Goal: Transaction & Acquisition: Purchase product/service

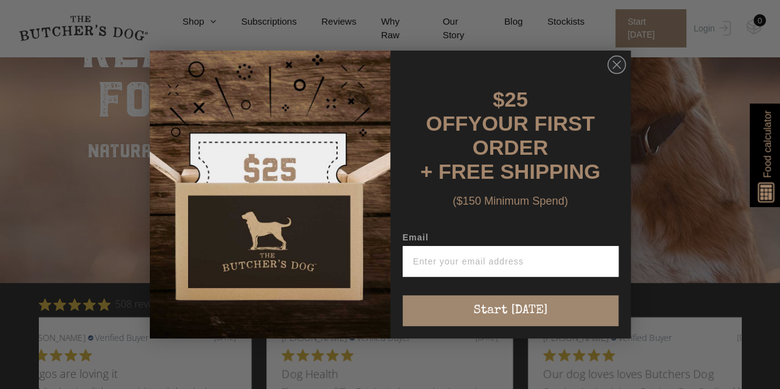
scroll to position [340, 0]
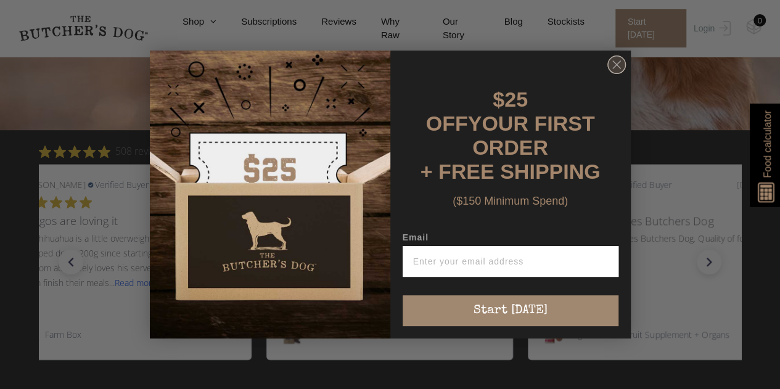
click at [618, 68] on circle "Close dialog" at bounding box center [617, 65] width 18 height 18
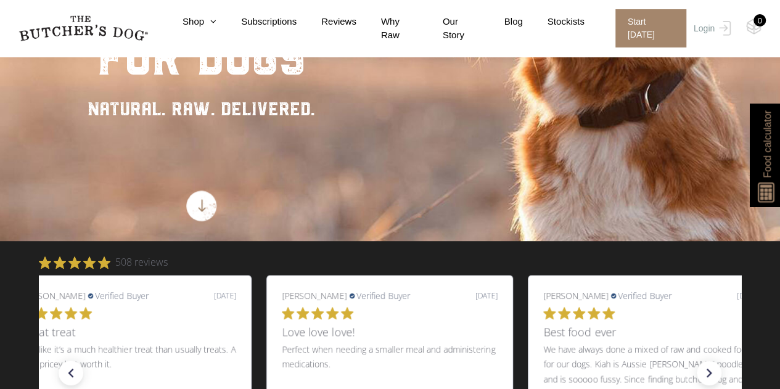
scroll to position [217, 0]
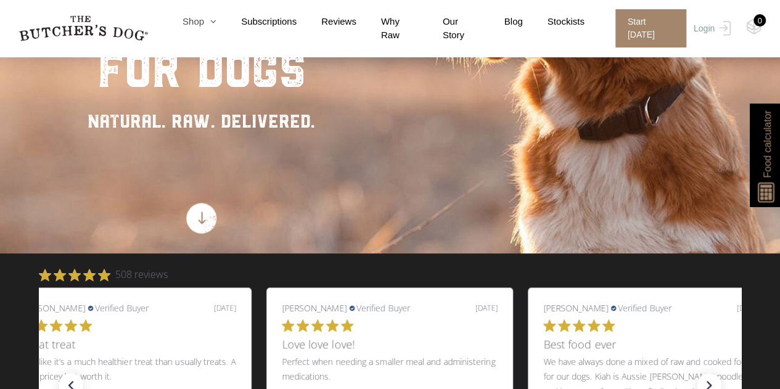
click at [216, 24] on icon at bounding box center [210, 21] width 12 height 9
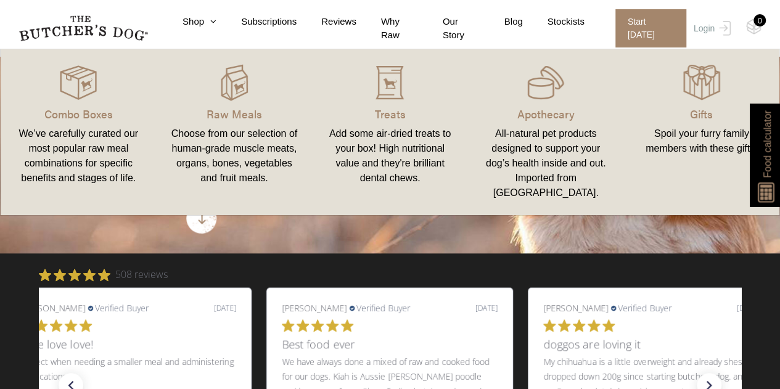
click at [232, 134] on div "Choose from our selection of human-grade muscle meats, organs, bones, vegetable…" at bounding box center [234, 155] width 126 height 59
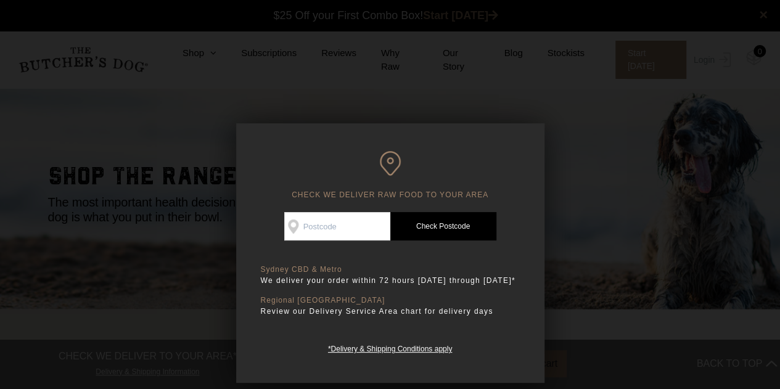
click at [332, 228] on input "Check Availability At" at bounding box center [337, 226] width 106 height 28
click at [331, 228] on input "3156" at bounding box center [337, 226] width 106 height 28
type input "3156"
click at [466, 225] on link "Check Postcode" at bounding box center [443, 226] width 106 height 28
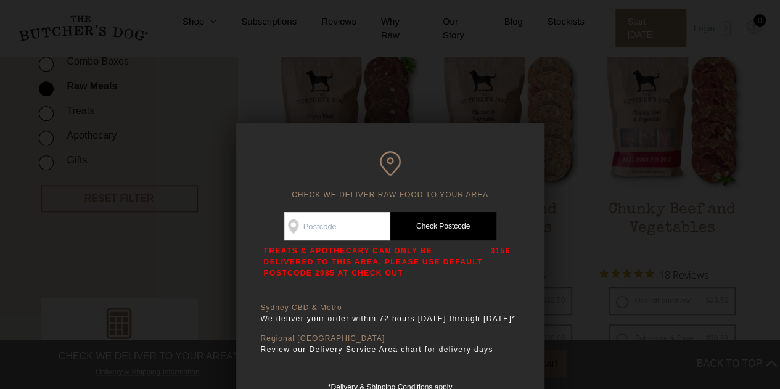
scroll to position [326, 0]
click at [585, 249] on div at bounding box center [390, 194] width 780 height 389
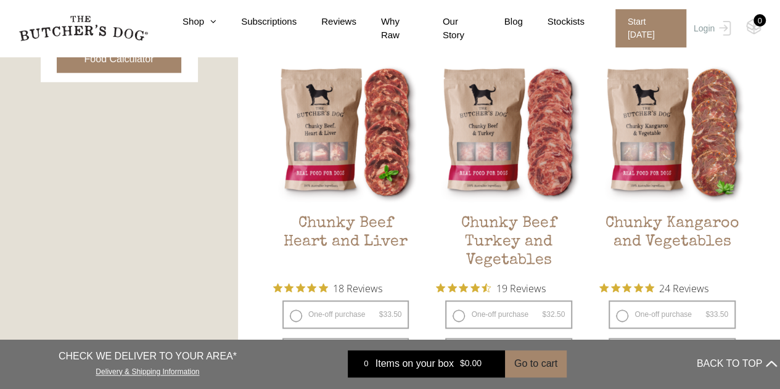
scroll to position [670, 0]
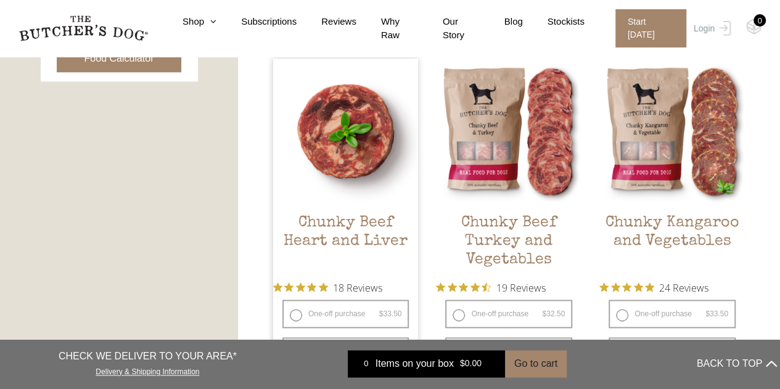
click at [346, 221] on h2 "Chunky Beef Heart and Liver" at bounding box center [346, 243] width 146 height 58
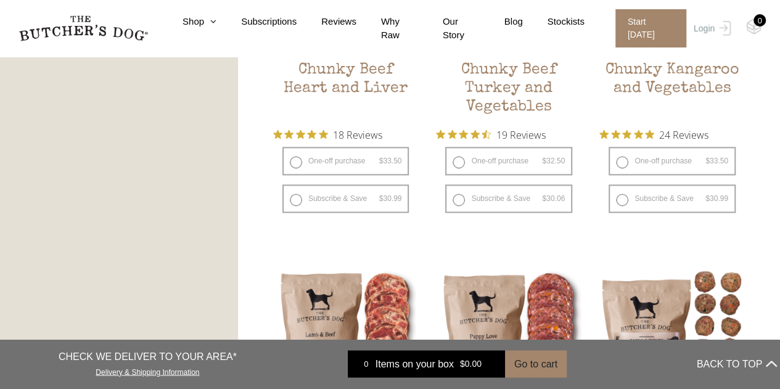
scroll to position [802, 0]
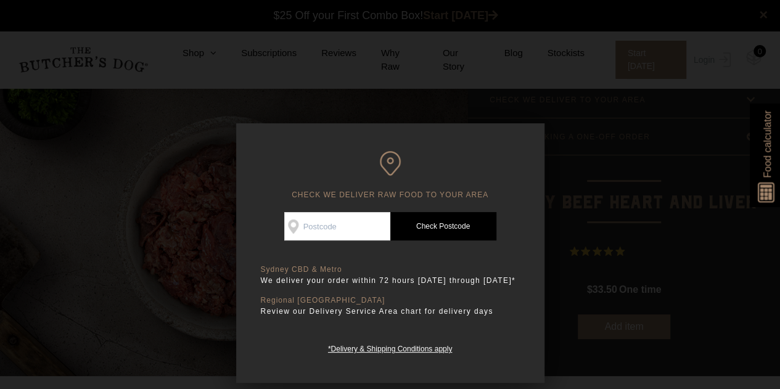
click at [322, 225] on input "Check Availability At" at bounding box center [337, 226] width 106 height 28
type input "3156"
click at [456, 227] on link "Check Postcode" at bounding box center [443, 226] width 106 height 28
